Goal: Obtain resource: Obtain resource

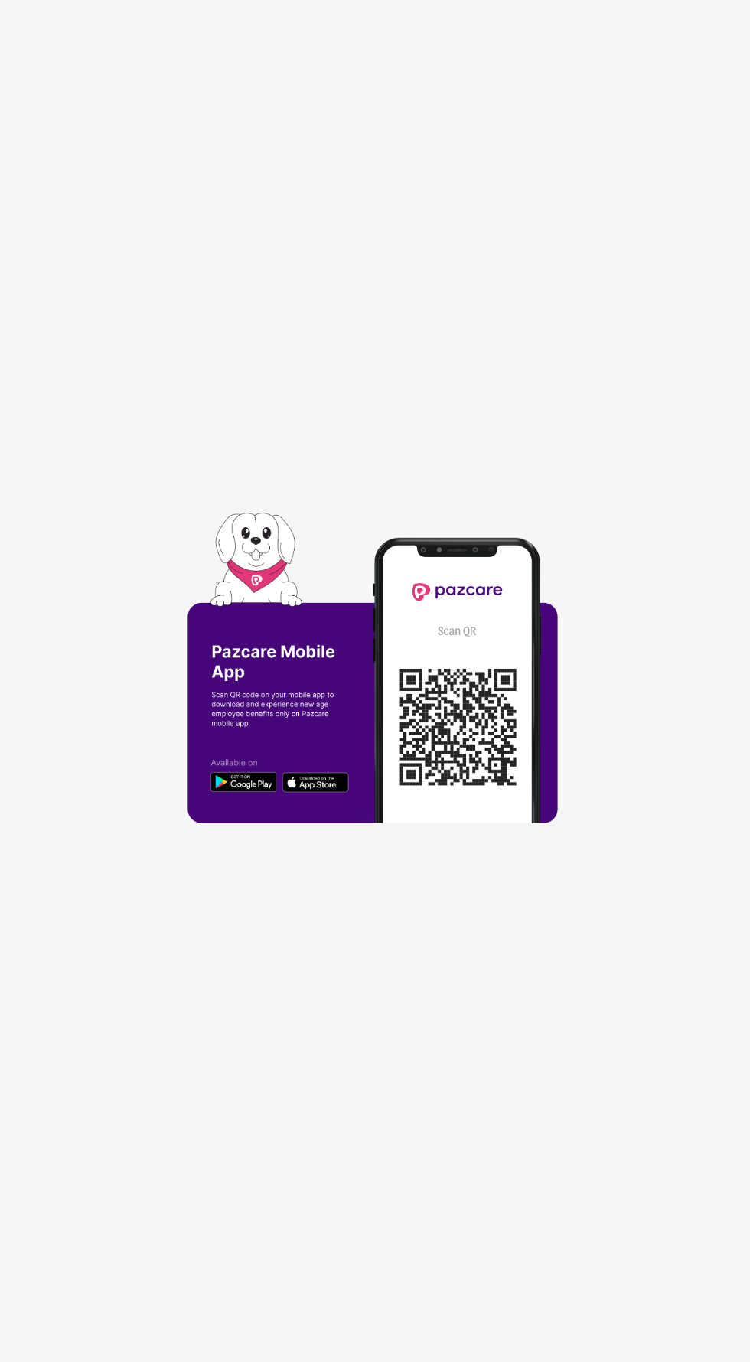
scroll to position [116, 0]
click at [458, 671] on img at bounding box center [375, 681] width 375 height 336
